Goal: Information Seeking & Learning: Learn about a topic

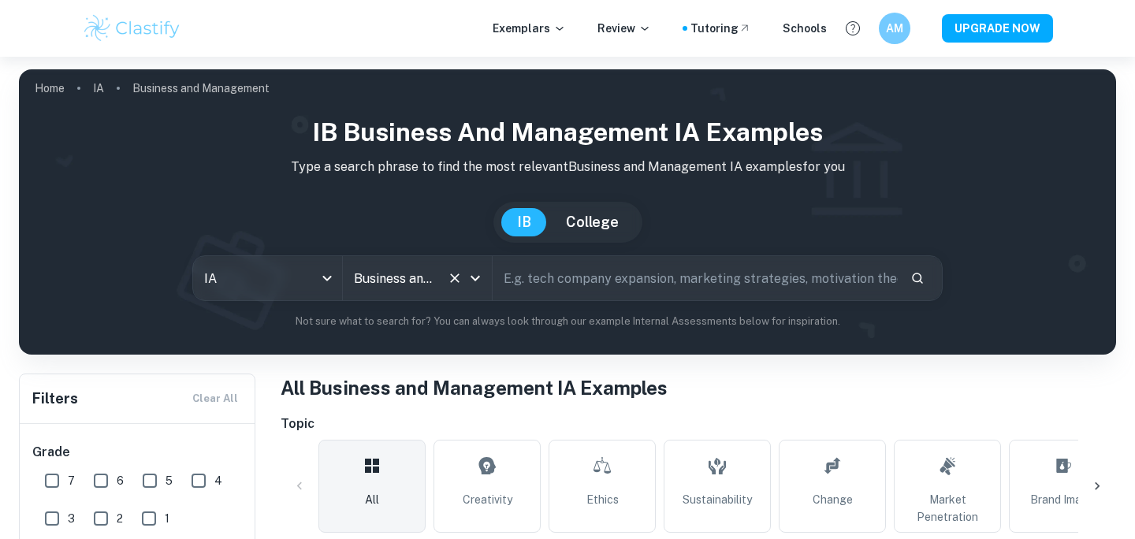
click at [402, 270] on input "Business and Management" at bounding box center [395, 278] width 91 height 30
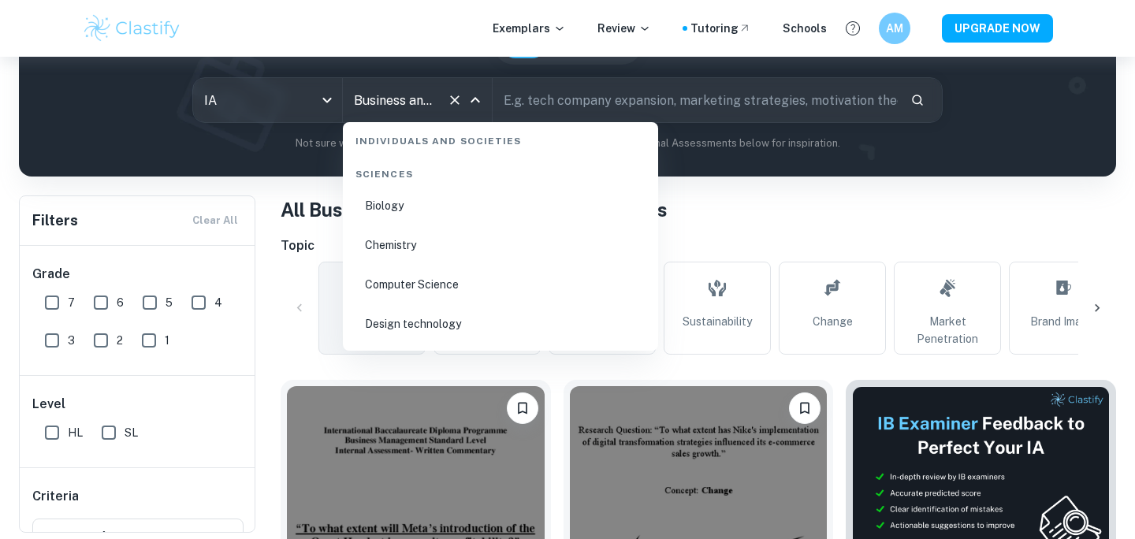
scroll to position [2425, 0]
click at [403, 252] on li "Chemistry" at bounding box center [500, 249] width 303 height 36
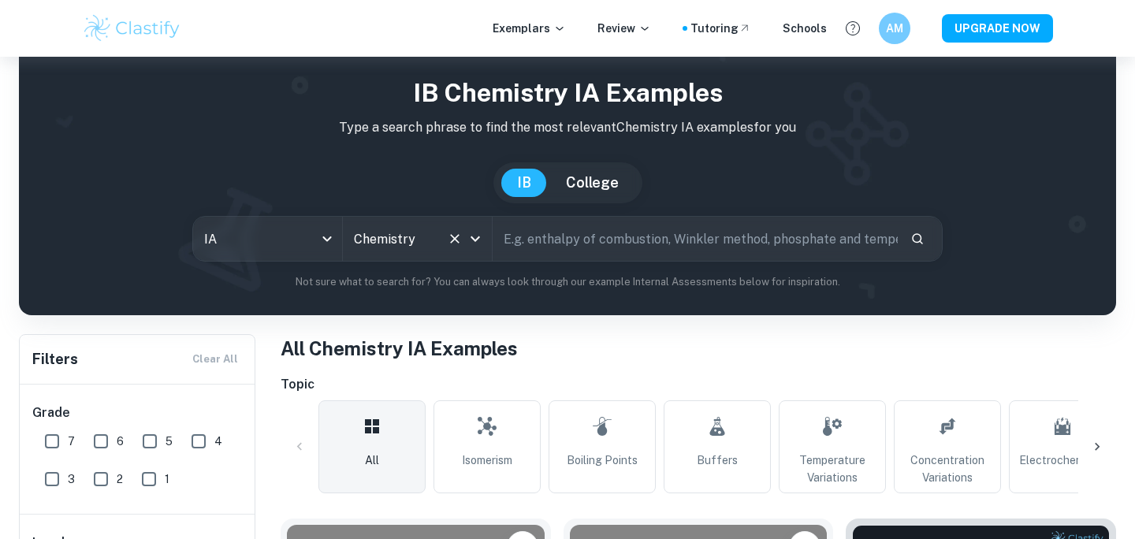
scroll to position [39, 0]
click at [629, 237] on input "text" at bounding box center [695, 240] width 405 height 44
type input "vitamin C"
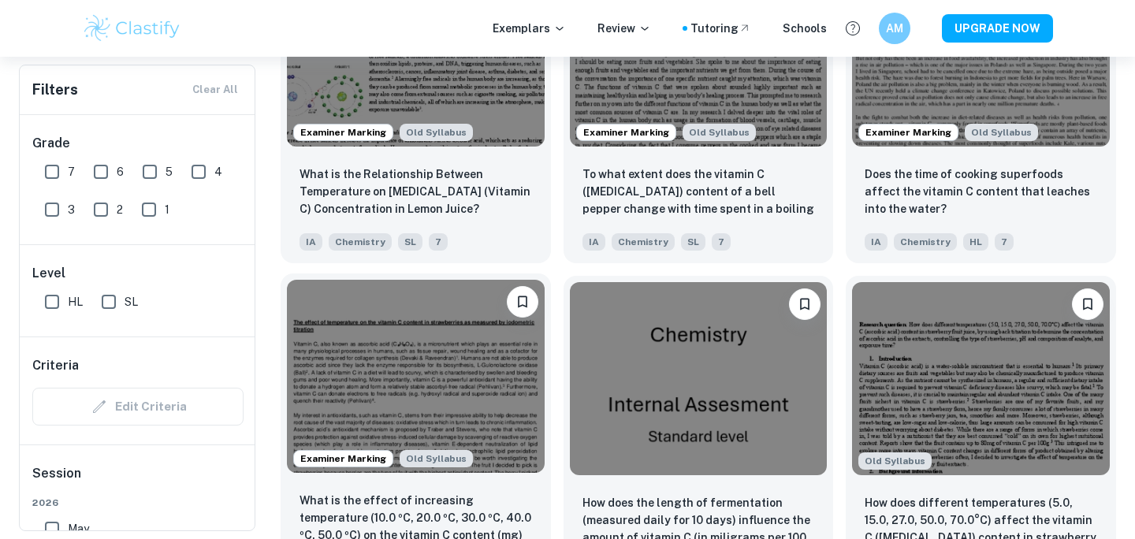
scroll to position [1927, 0]
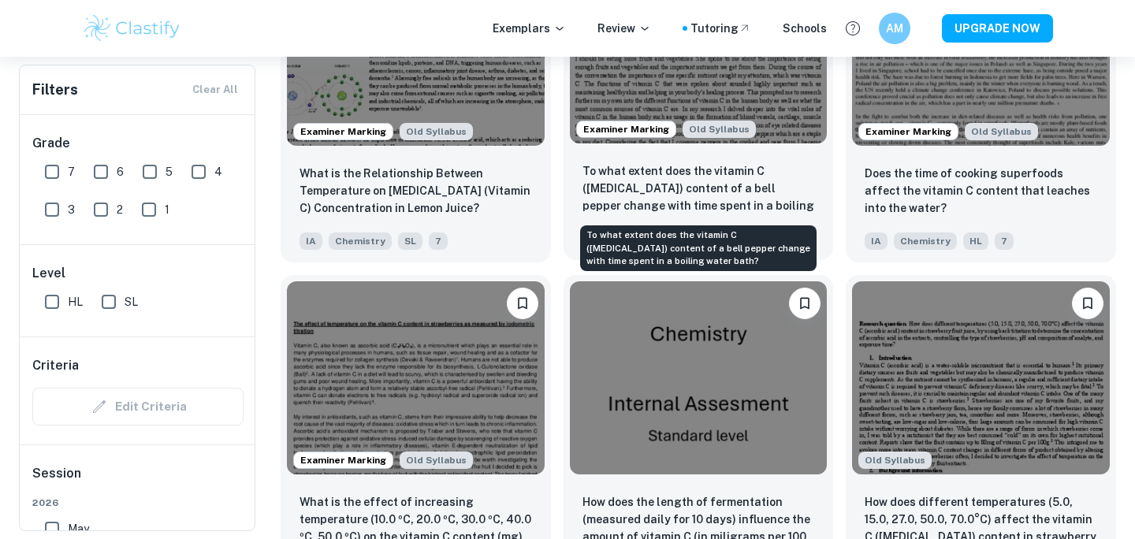
click at [758, 184] on p "To what extent does the vitamin C ([MEDICAL_DATA]) content of a bell pepper cha…" at bounding box center [699, 189] width 233 height 54
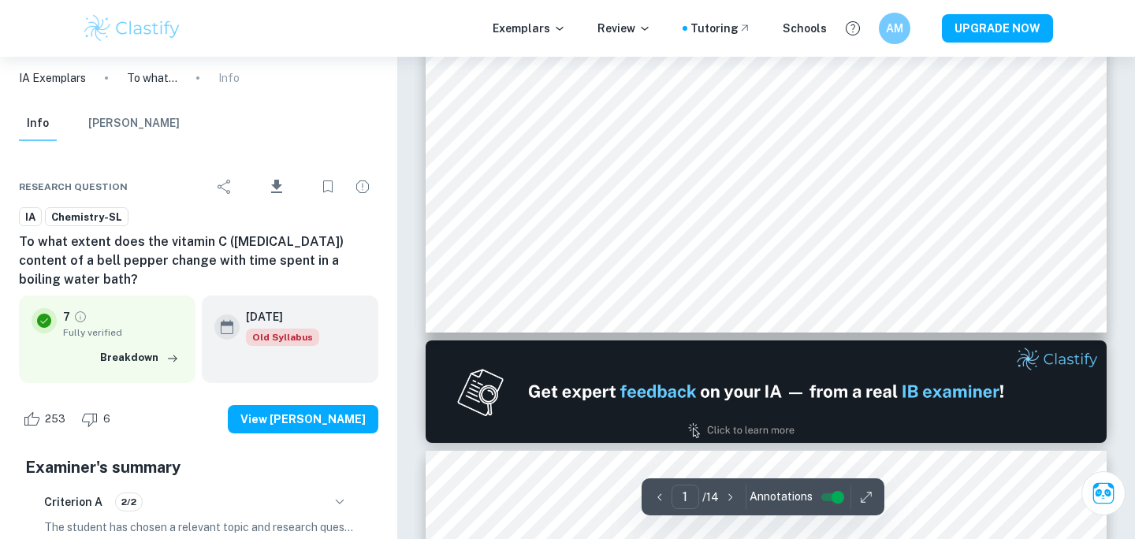
scroll to position [621, 0]
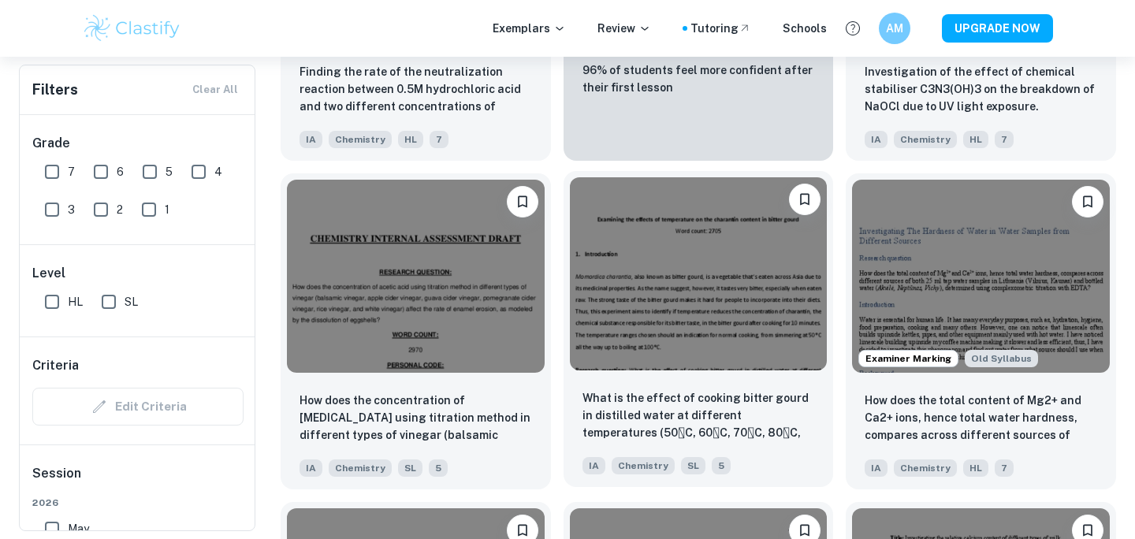
scroll to position [8271, 0]
